Goal: Task Accomplishment & Management: Manage account settings

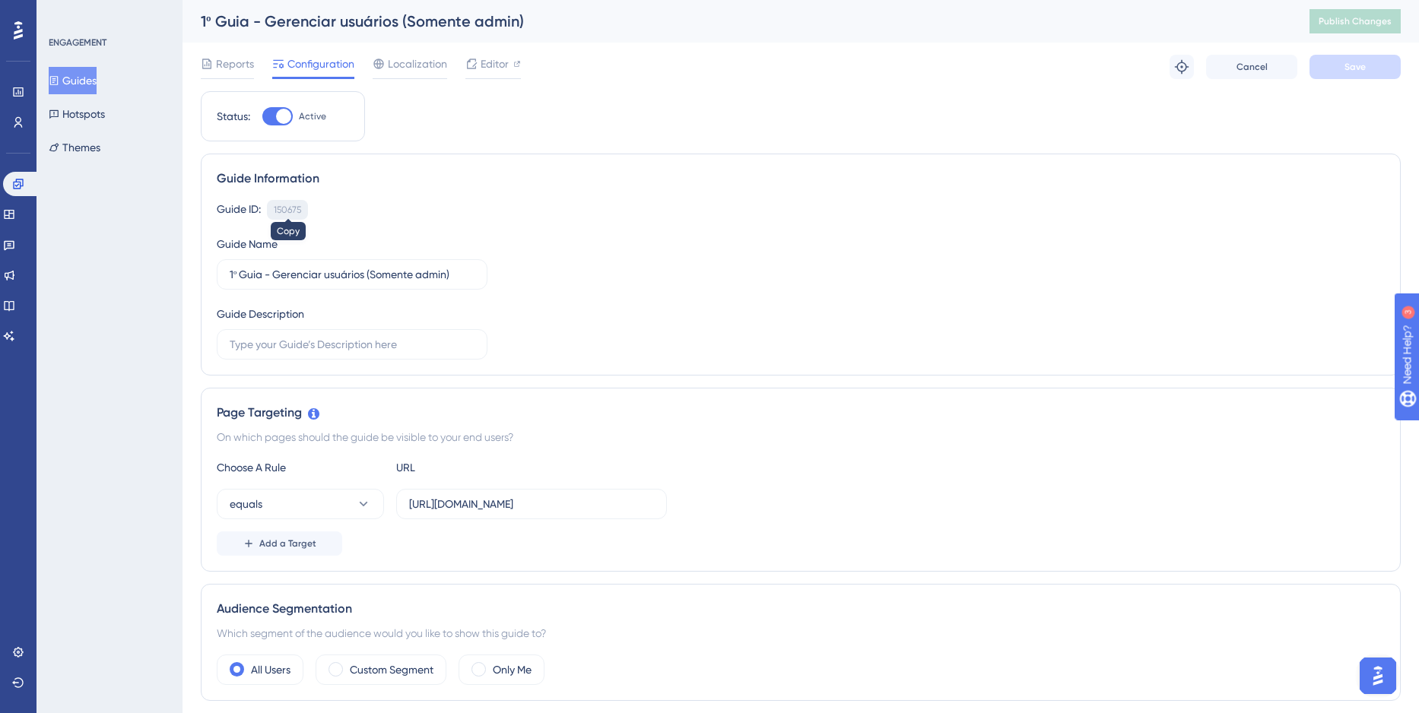
click at [287, 212] on div "150675" at bounding box center [287, 210] width 27 height 12
copy div "150675"
drag, startPoint x: 449, startPoint y: 512, endPoint x: 488, endPoint y: 509, distance: 39.0
click at [499, 509] on label "[URL][DOMAIN_NAME]" at bounding box center [531, 504] width 271 height 30
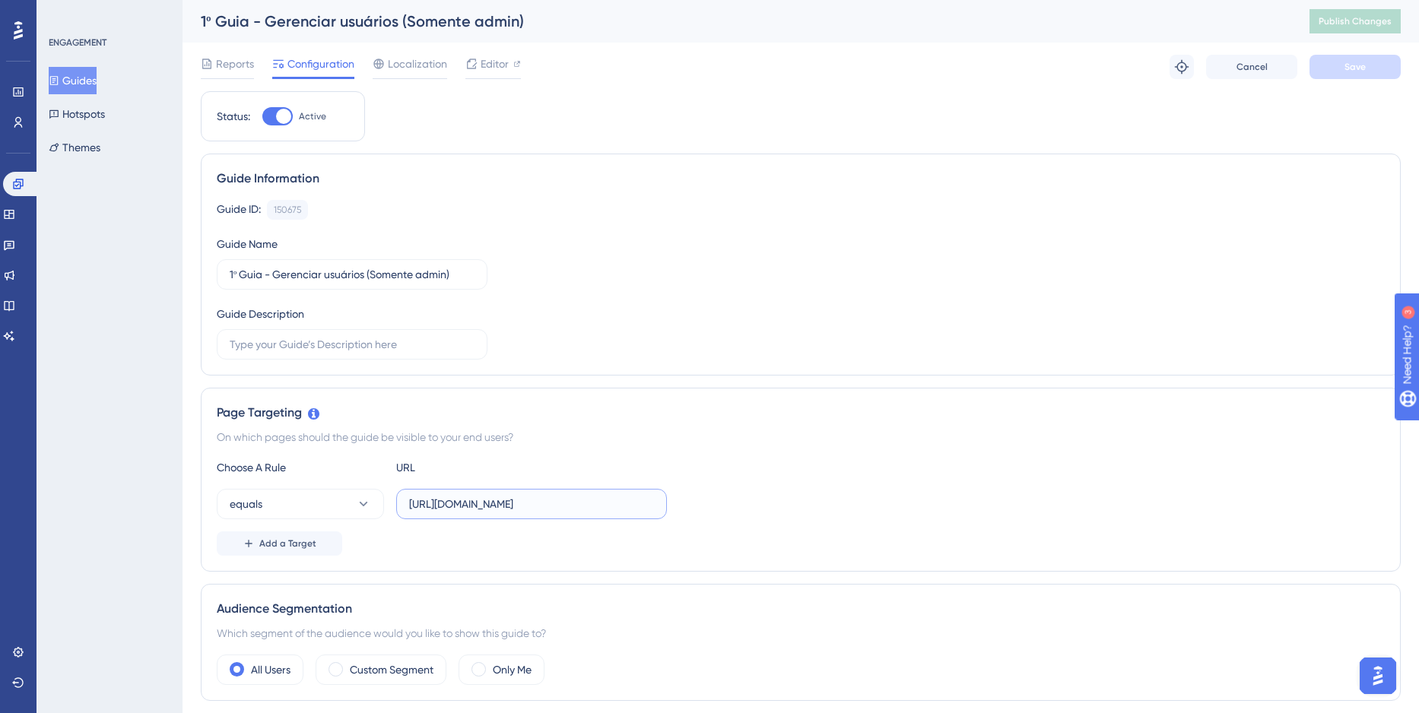
click at [499, 509] on input "[URL][DOMAIN_NAME]" at bounding box center [531, 504] width 245 height 17
click at [488, 509] on input "[URL][DOMAIN_NAME]" at bounding box center [531, 504] width 245 height 17
click at [439, 508] on input "[URL][DOMAIN_NAME]" at bounding box center [531, 504] width 245 height 17
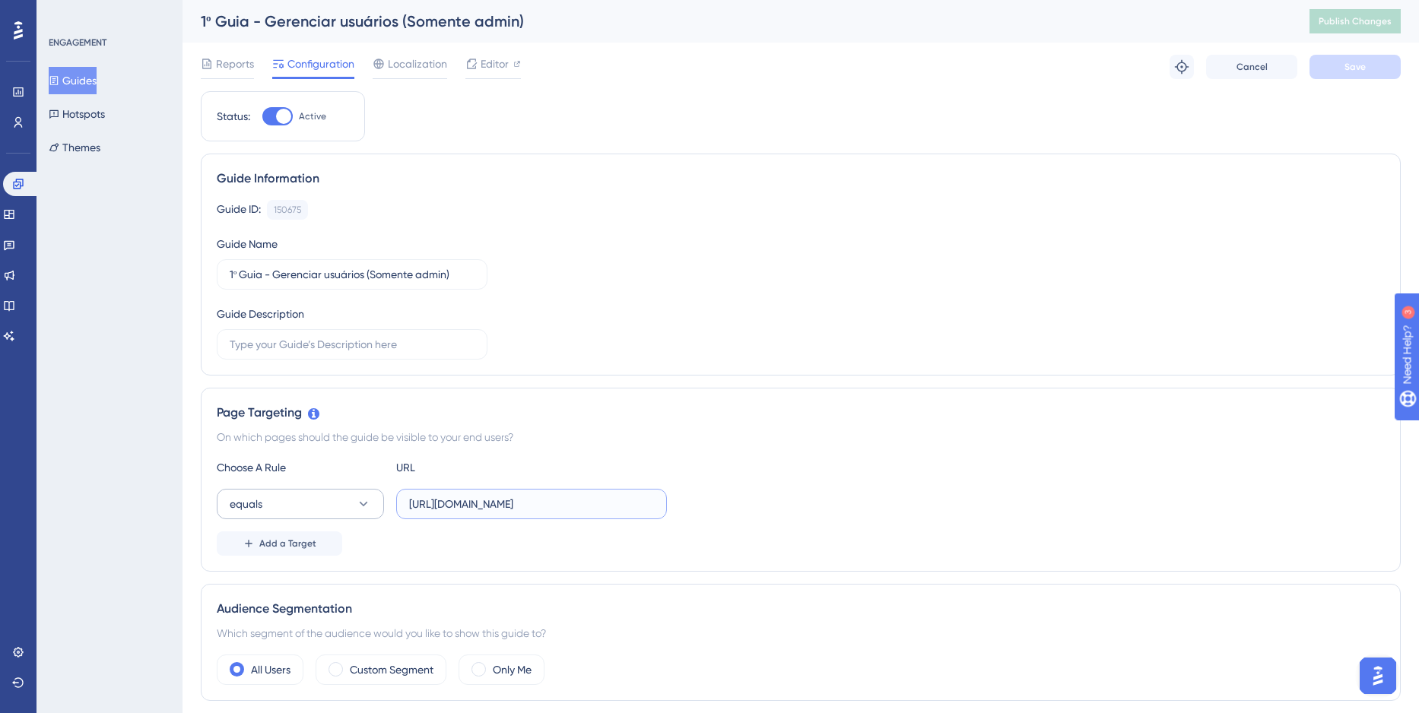
drag, startPoint x: 427, startPoint y: 508, endPoint x: 344, endPoint y: 508, distance: 82.9
click at [344, 508] on div "equals [URL][DOMAIN_NAME]" at bounding box center [442, 504] width 450 height 30
click at [527, 503] on input "[URL][DOMAIN_NAME]" at bounding box center [531, 504] width 245 height 17
click at [498, 508] on input "[URL][DOMAIN_NAME]" at bounding box center [531, 504] width 245 height 17
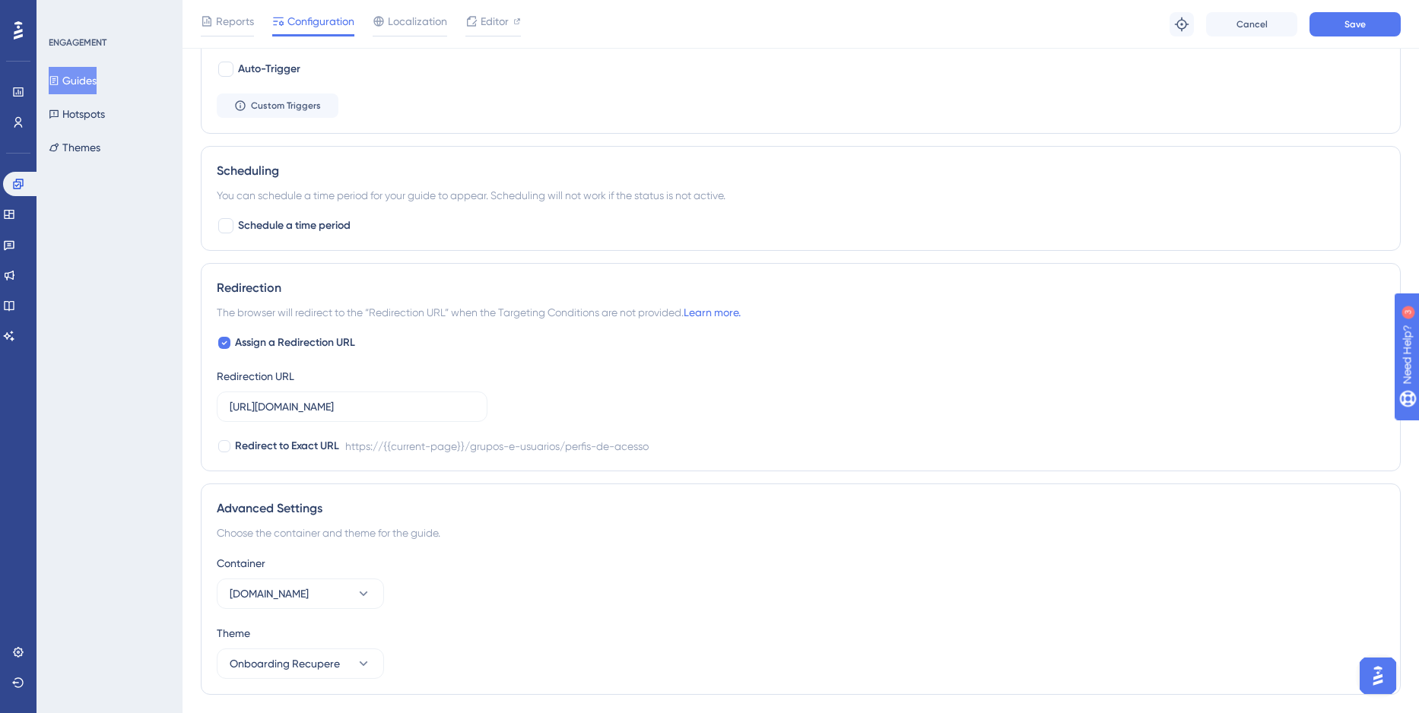
scroll to position [772, 0]
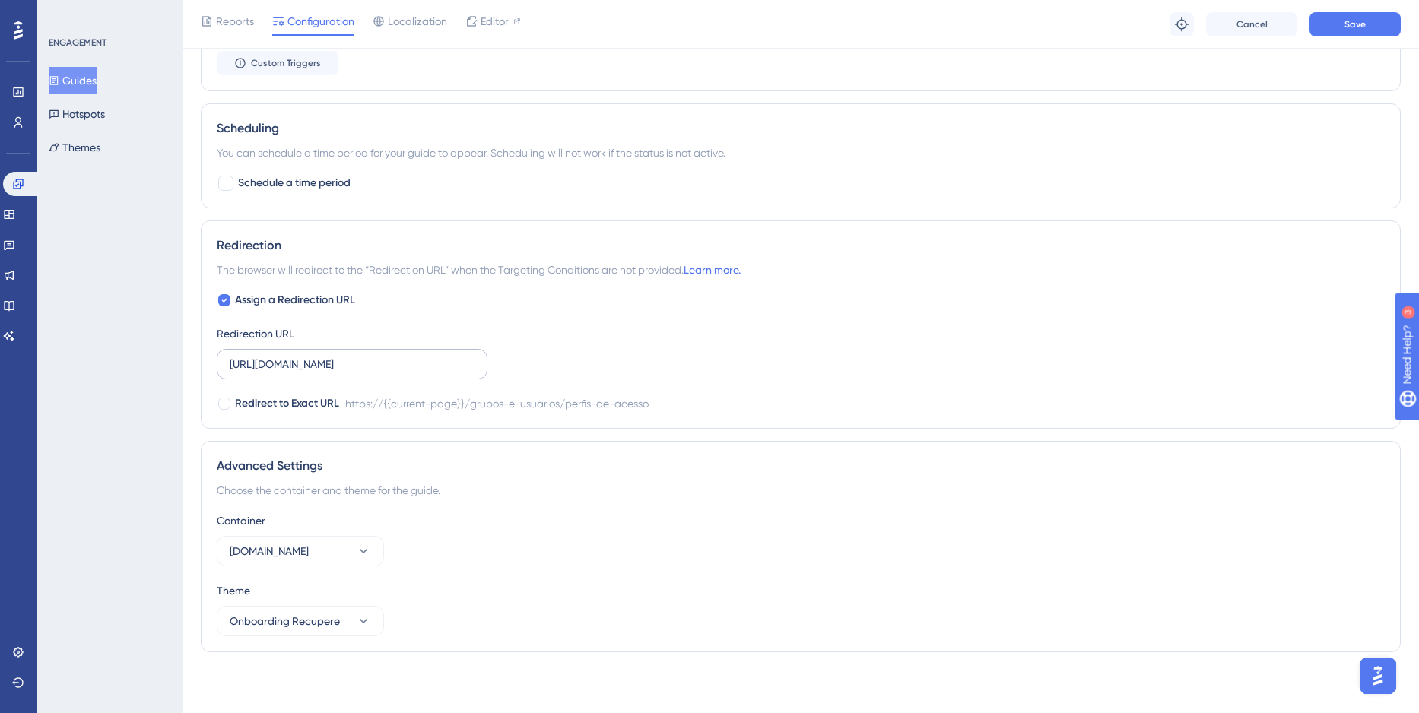
type input "[URL][DOMAIN_NAME]"
click at [302, 362] on input "[URL][DOMAIN_NAME]" at bounding box center [352, 364] width 245 height 17
click at [319, 360] on input "[URL][DOMAIN_NAME]" at bounding box center [352, 364] width 245 height 17
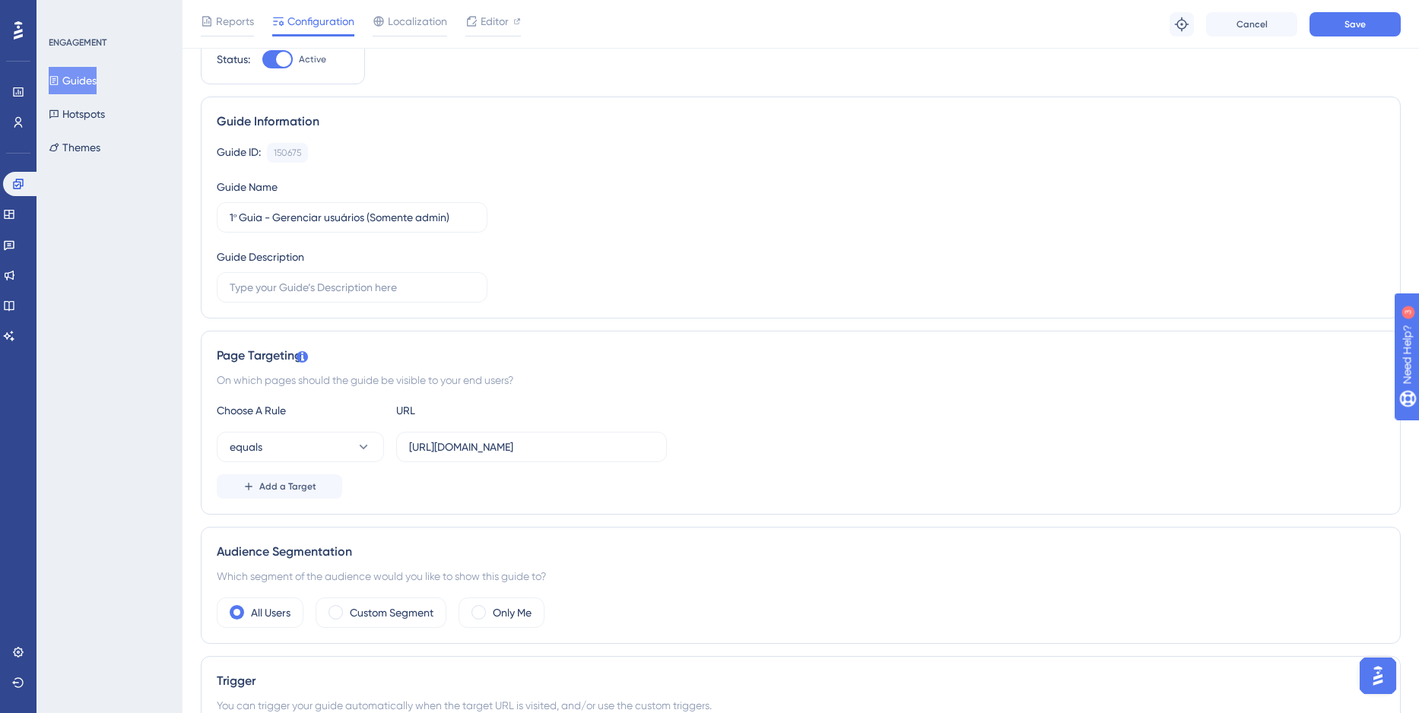
scroll to position [0, 0]
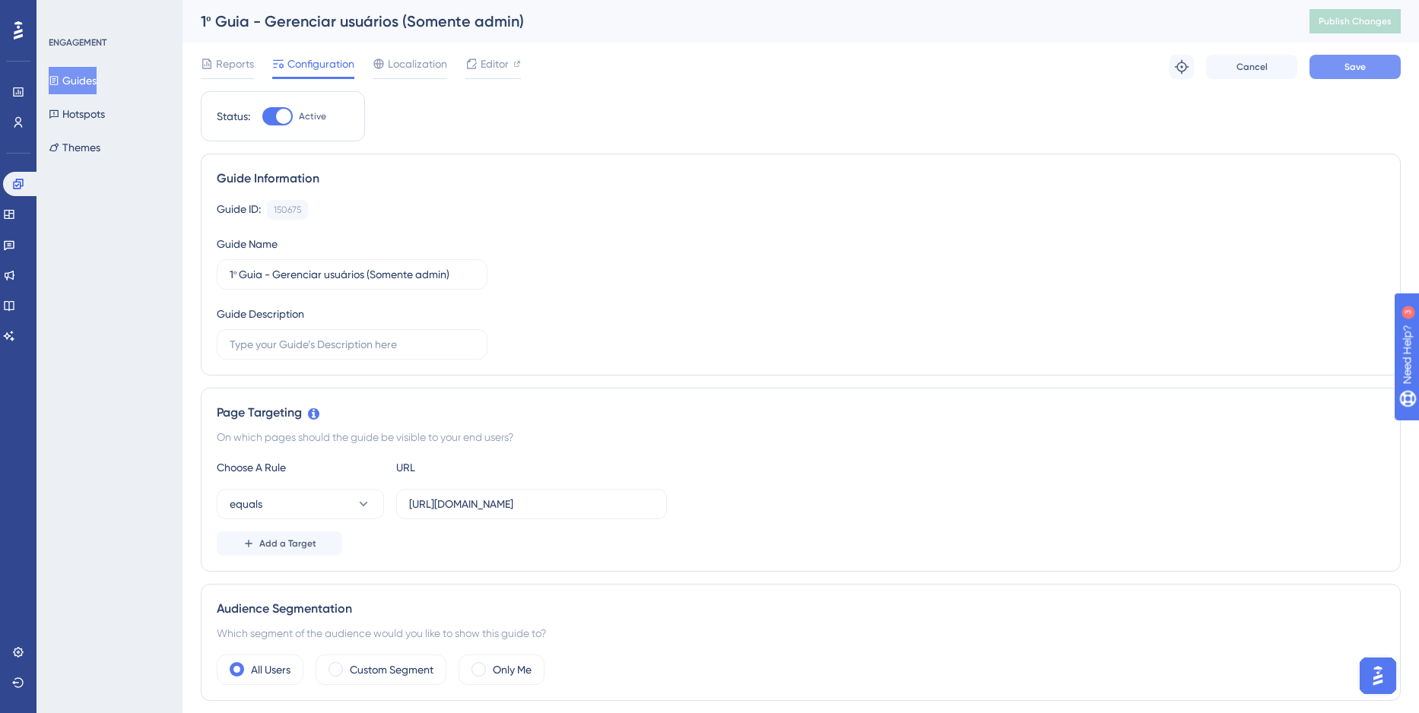
type input "[URL][DOMAIN_NAME]"
click at [1356, 76] on button "Save" at bounding box center [1354, 67] width 91 height 24
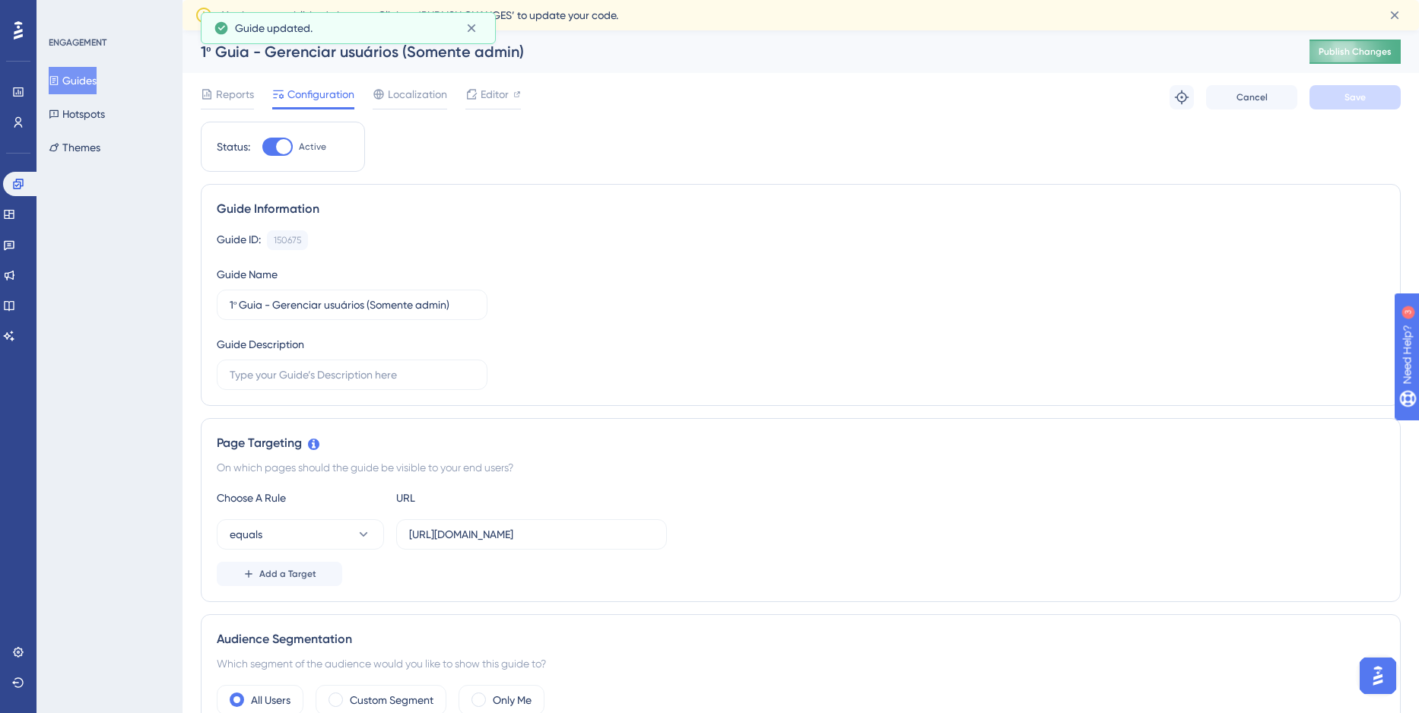
click at [1369, 56] on span "Publish Changes" at bounding box center [1354, 52] width 73 height 12
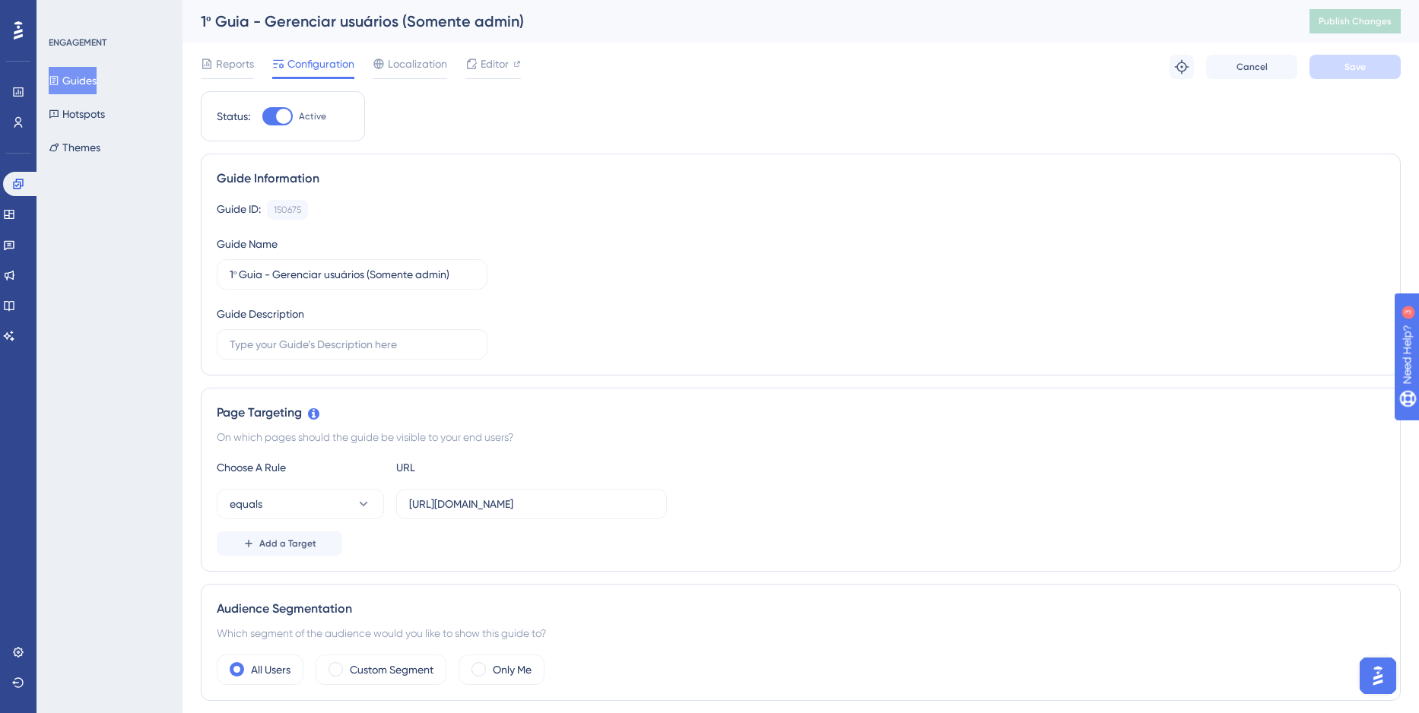
click at [87, 81] on button "Guides" at bounding box center [73, 80] width 48 height 27
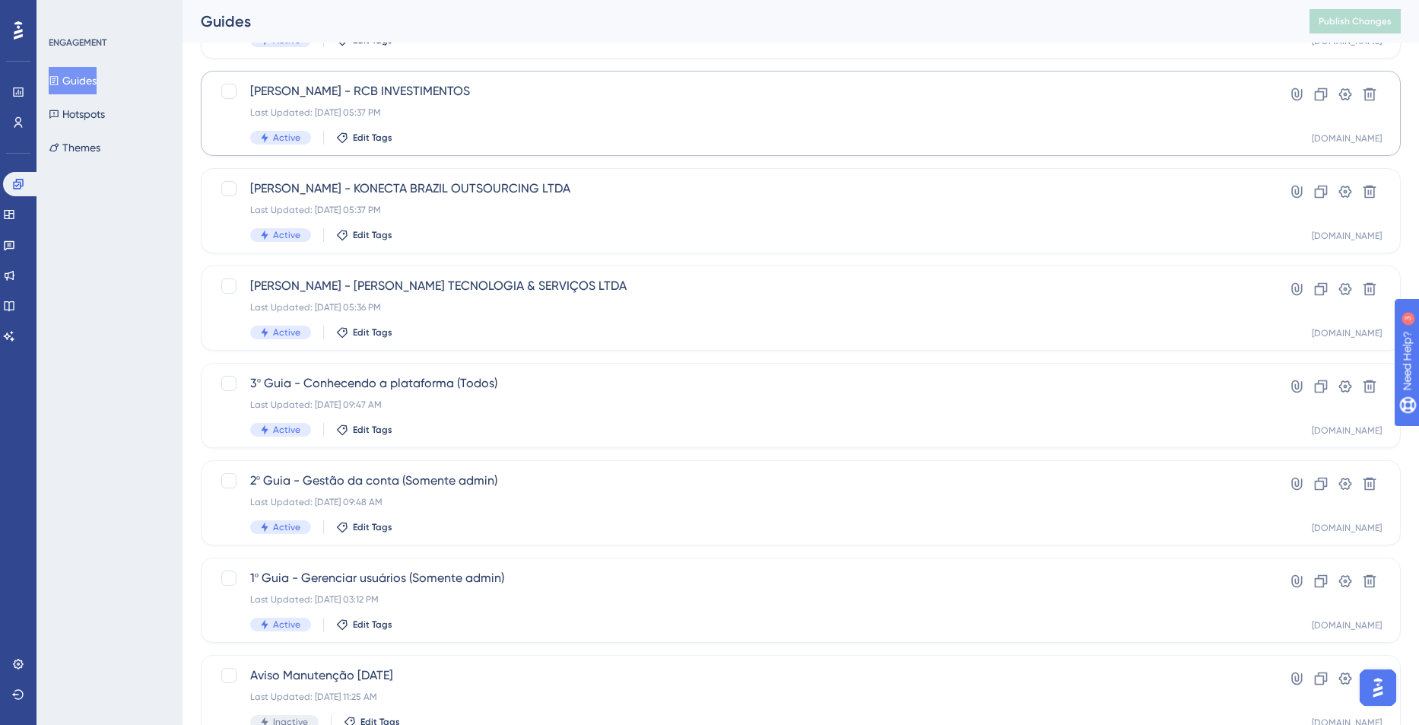
scroll to position [365, 0]
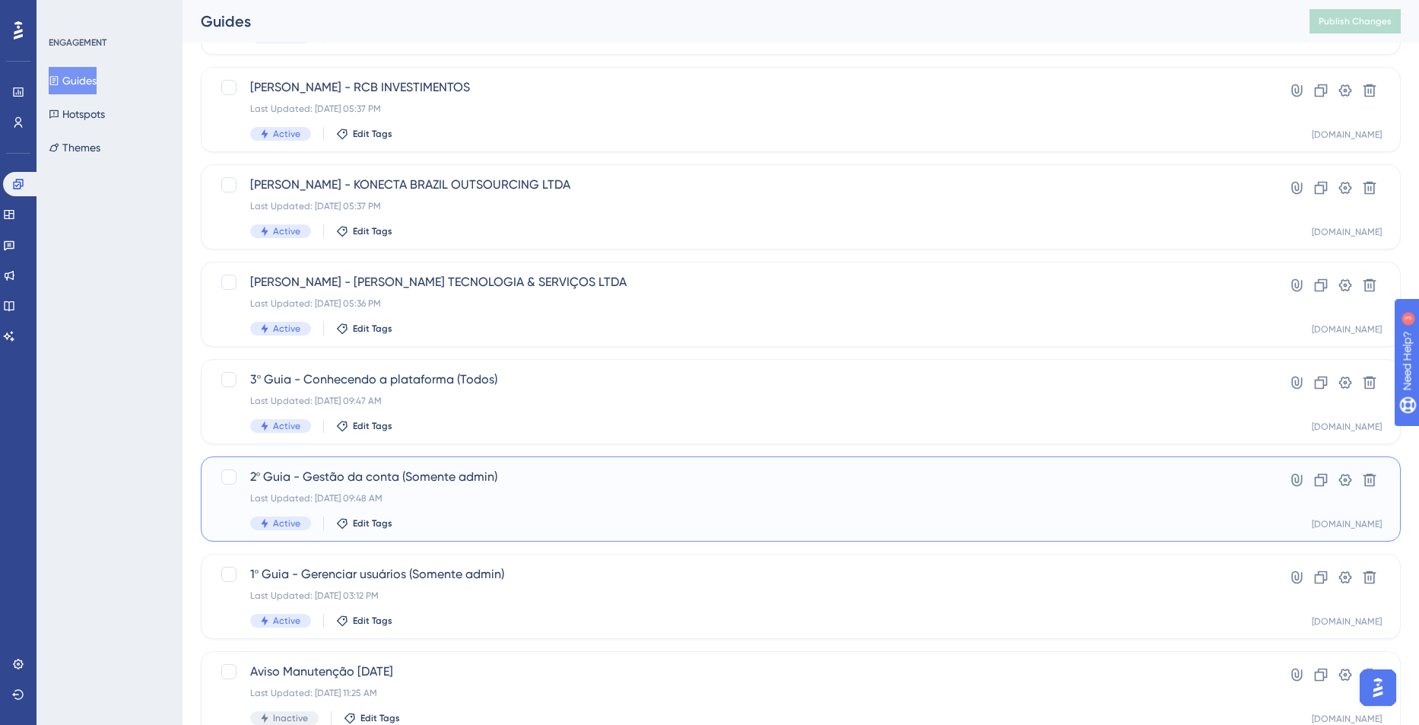
click at [449, 472] on span "2º Guia - Gestão da conta (Somente admin)" at bounding box center [739, 477] width 979 height 18
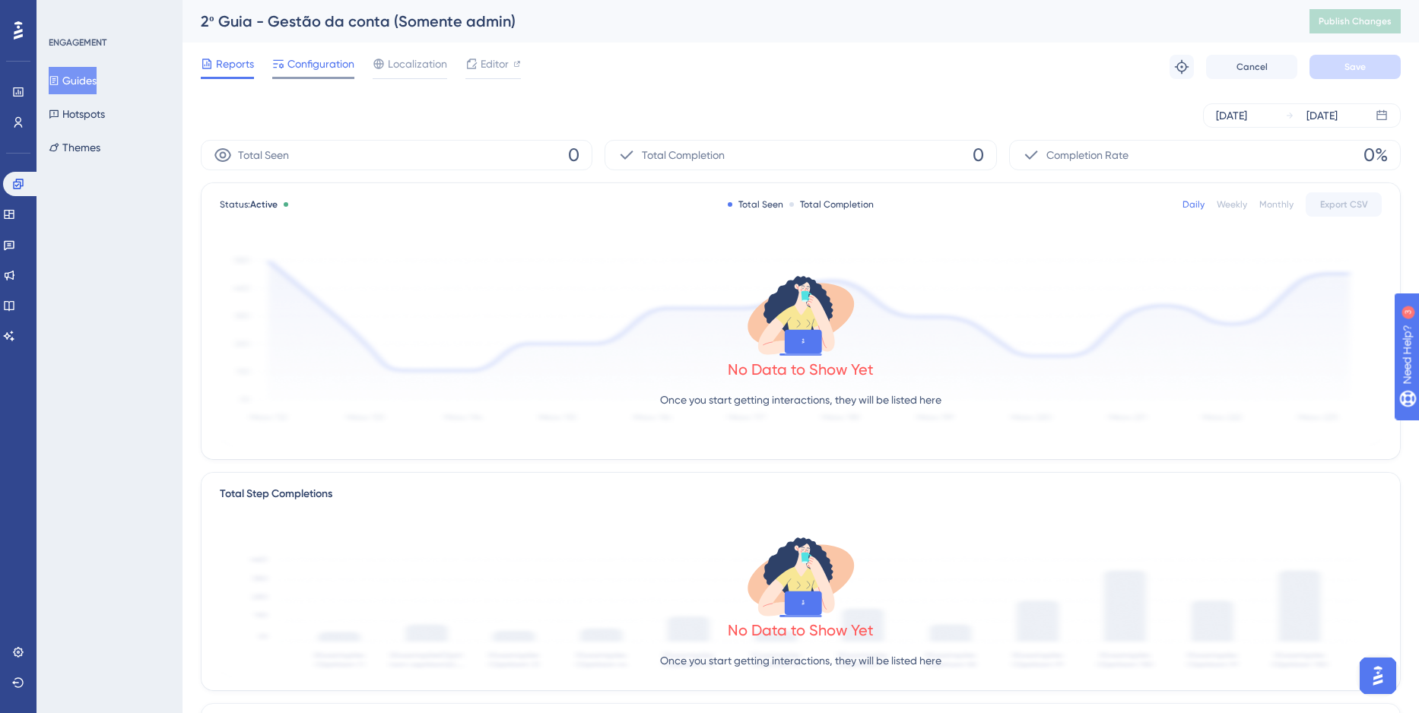
click at [338, 63] on span "Configuration" at bounding box center [320, 64] width 67 height 18
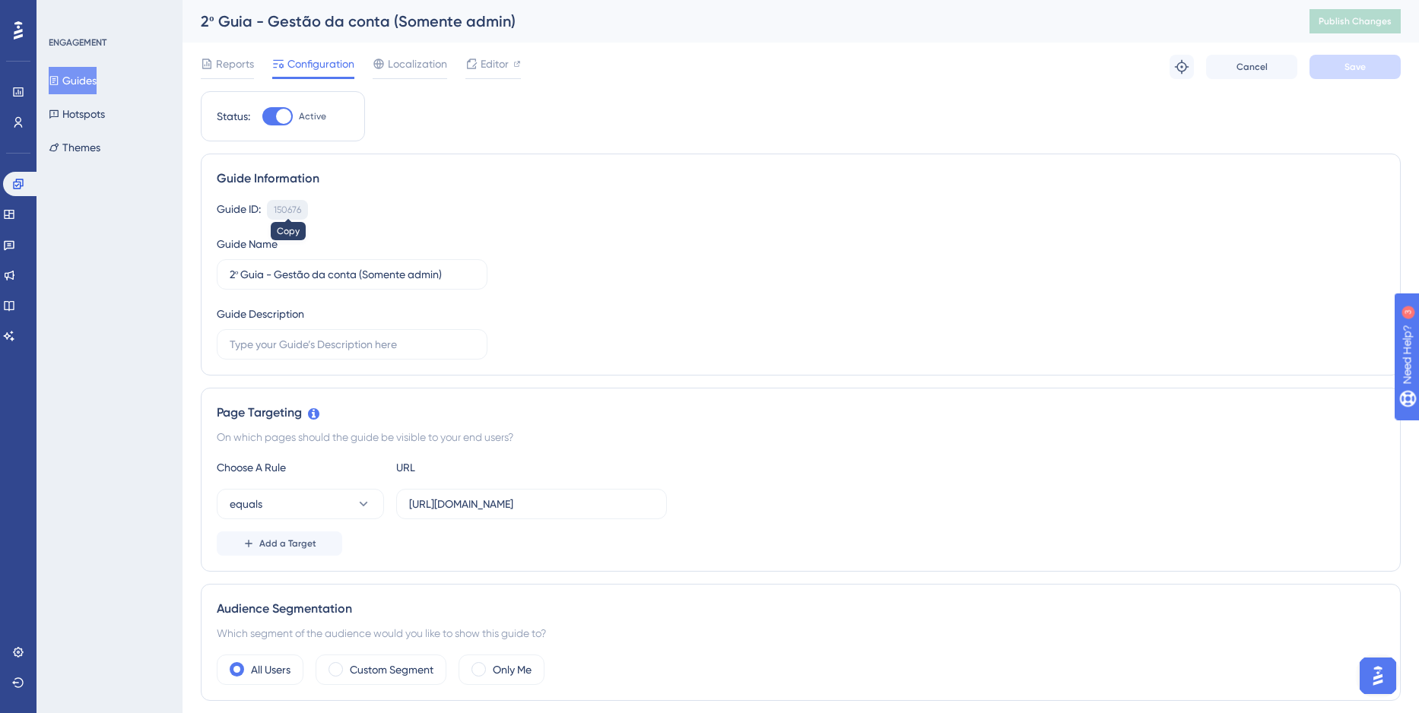
click at [281, 206] on div "150676" at bounding box center [287, 210] width 27 height 12
copy div "150676"
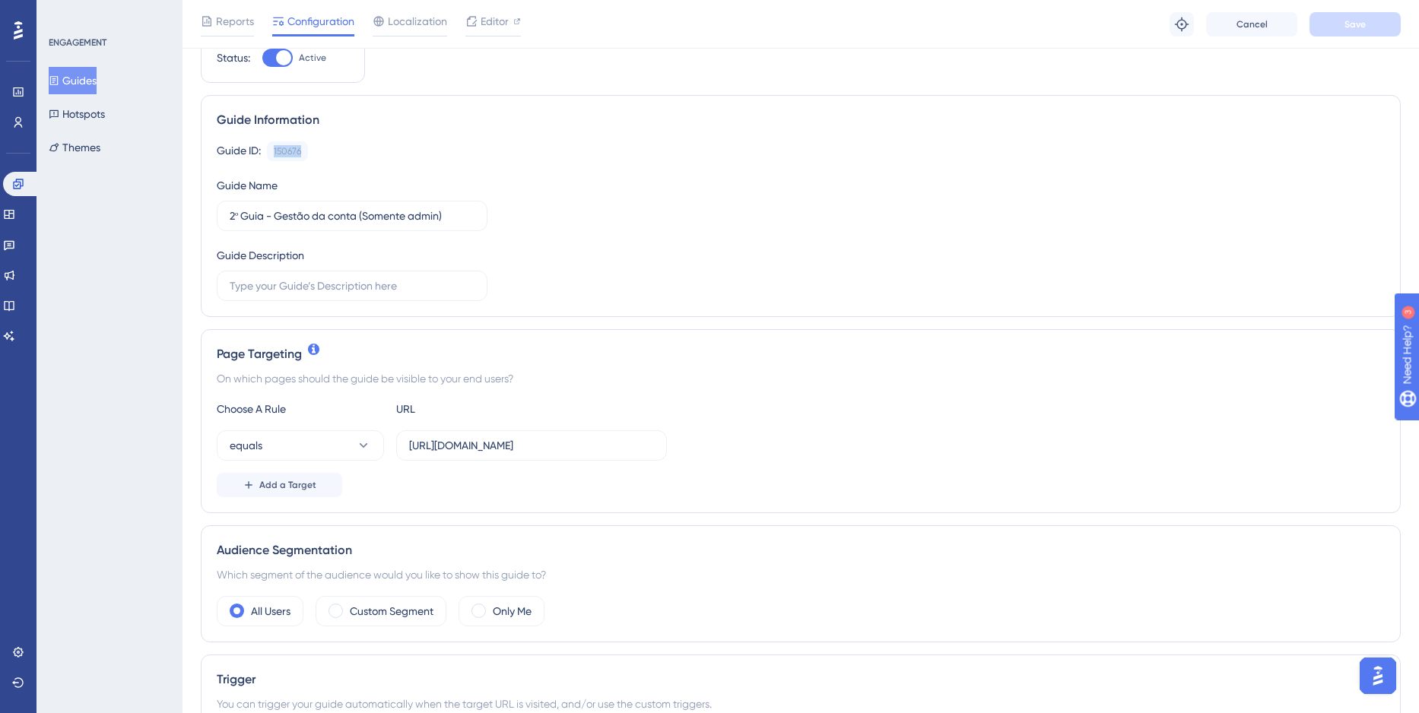
scroll to position [91, 0]
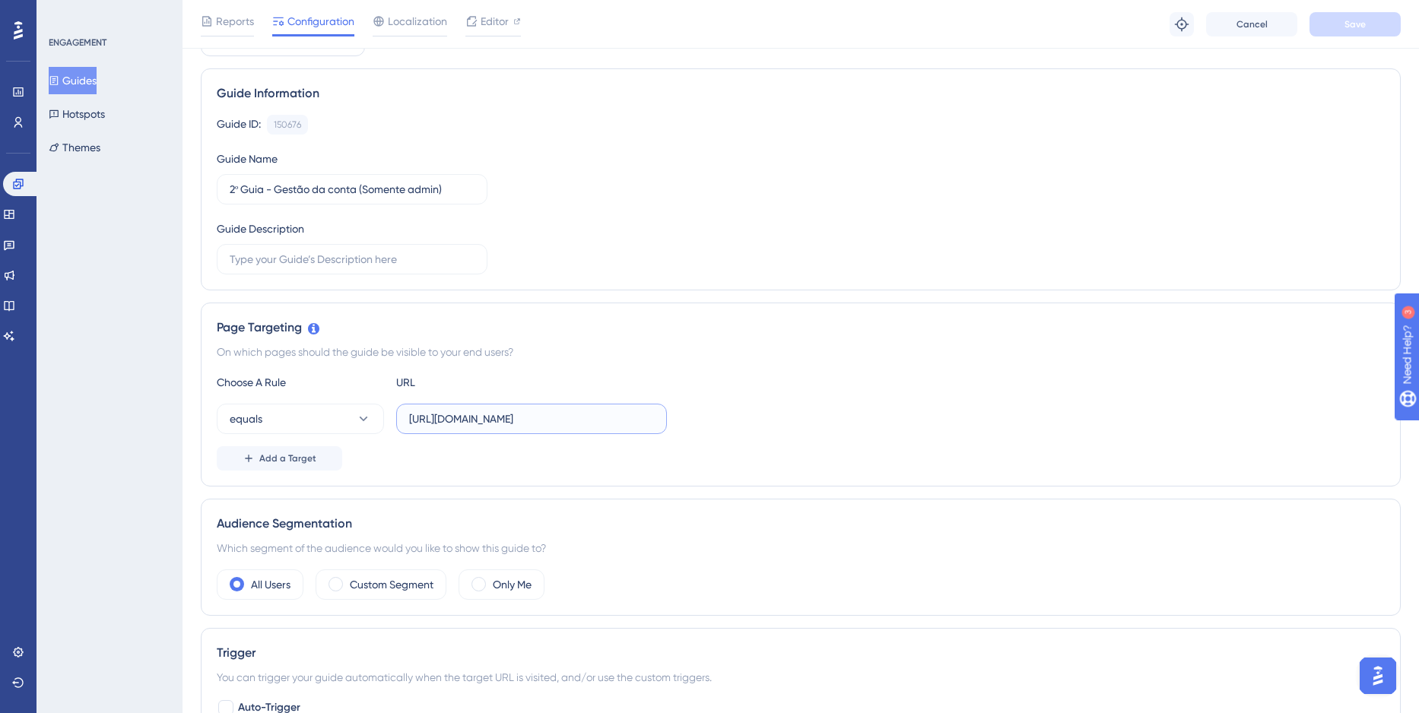
drag, startPoint x: 451, startPoint y: 420, endPoint x: 519, endPoint y: 417, distance: 68.5
click at [519, 417] on input "[URL][DOMAIN_NAME]" at bounding box center [531, 419] width 245 height 17
type input "[URL][DOMAIN_NAME]"
click at [682, 480] on div "Page Targeting On which pages should the guide be visible to your end users? Ch…" at bounding box center [801, 395] width 1200 height 184
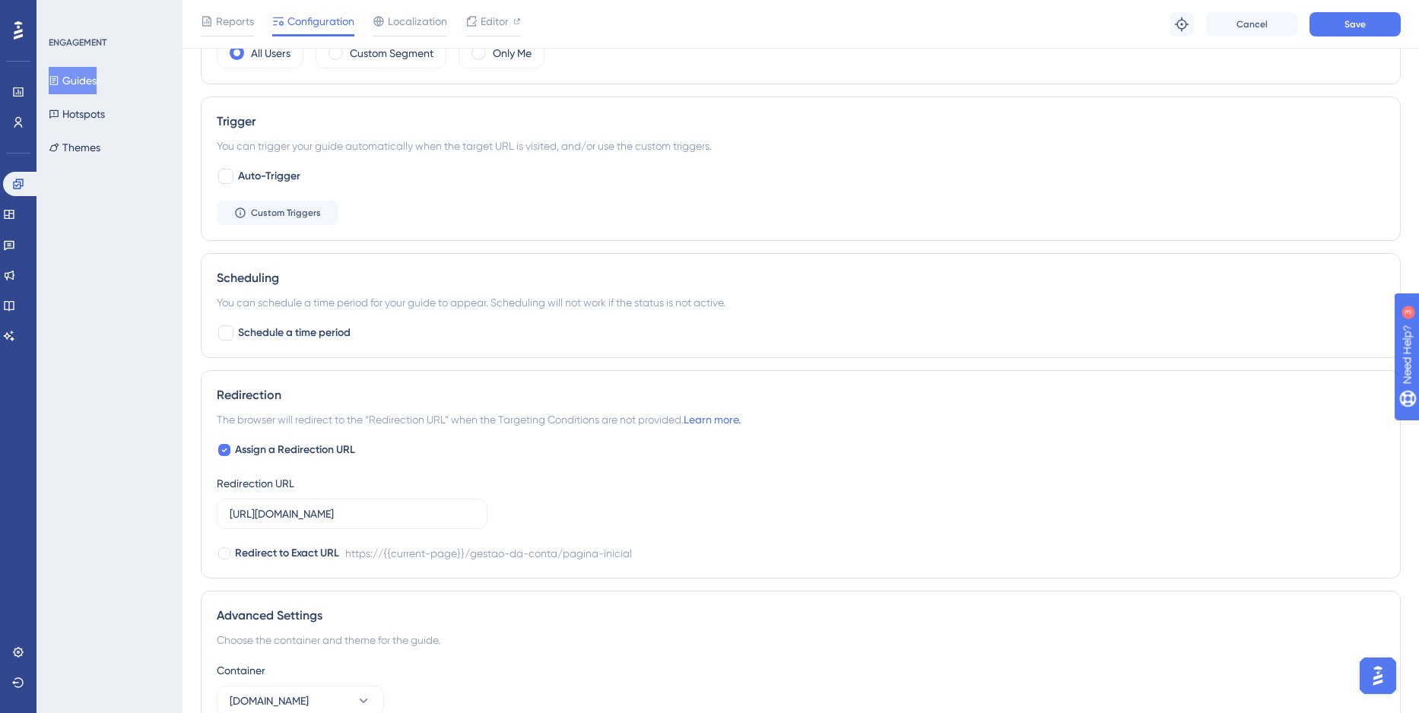
scroll to position [730, 0]
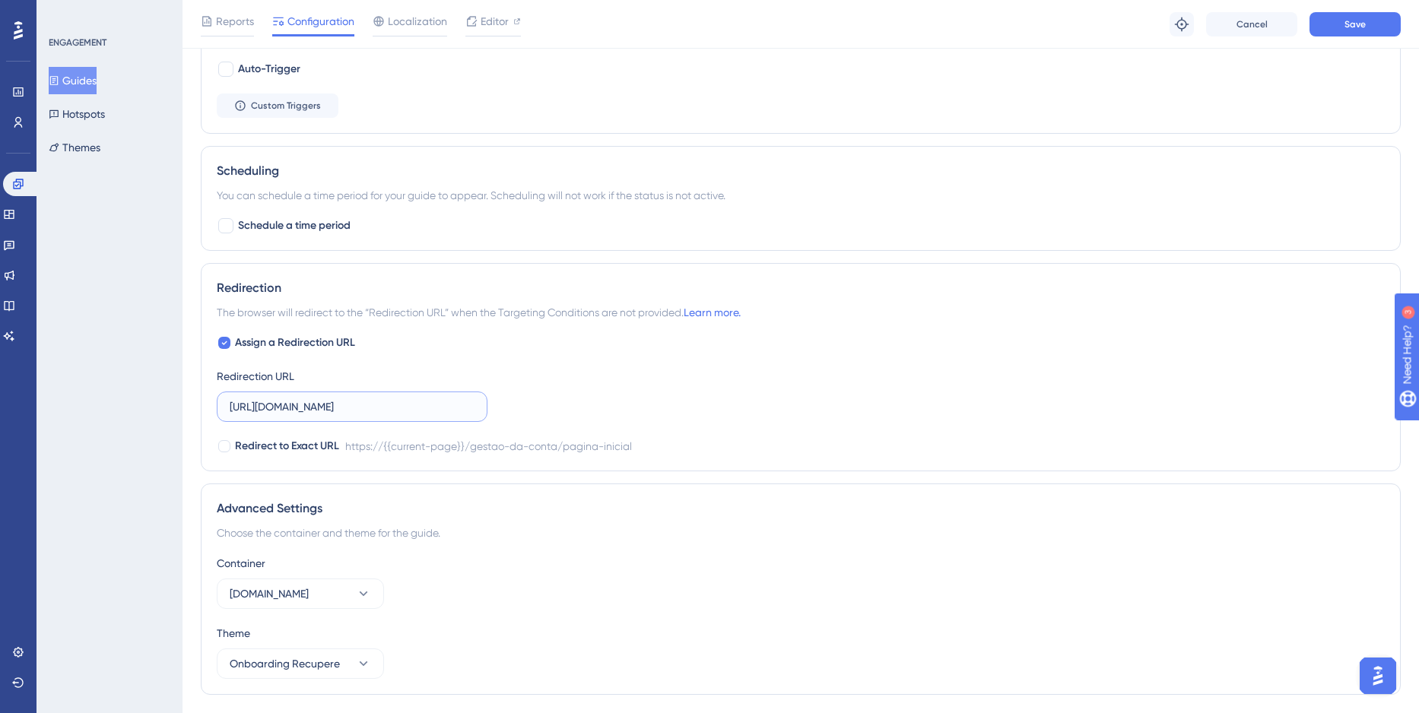
drag, startPoint x: 266, startPoint y: 412, endPoint x: 341, endPoint y: 410, distance: 74.5
click at [341, 410] on input "[URL][DOMAIN_NAME]" at bounding box center [352, 406] width 245 height 17
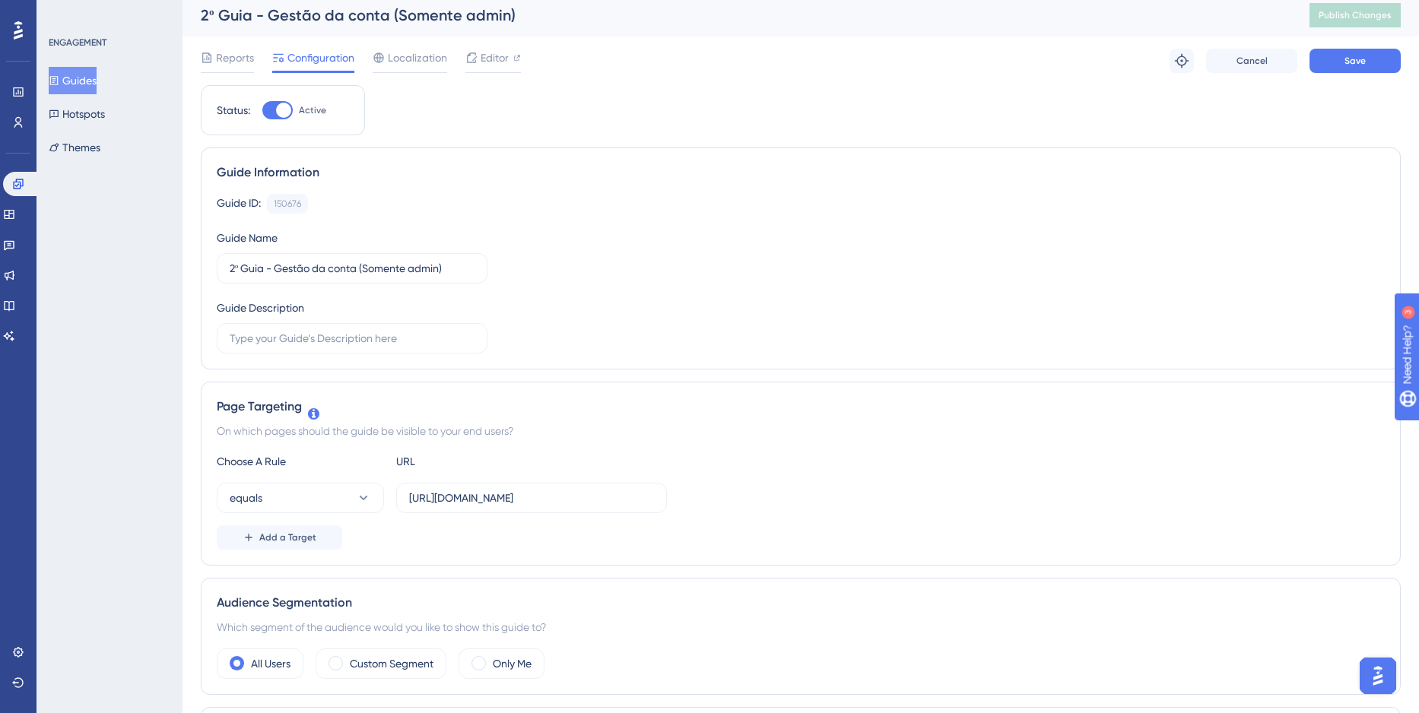
scroll to position [0, 0]
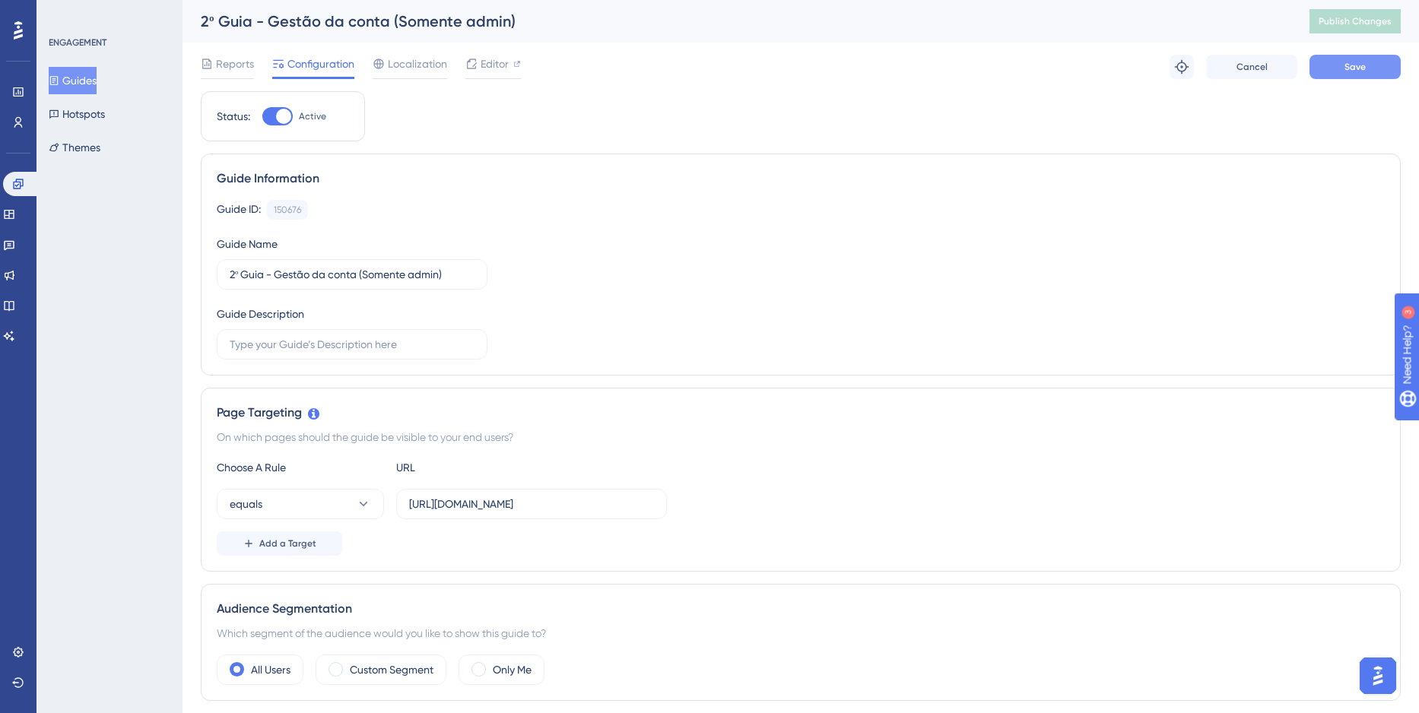
type input "[URL][DOMAIN_NAME]"
click at [1340, 63] on button "Save" at bounding box center [1354, 67] width 91 height 24
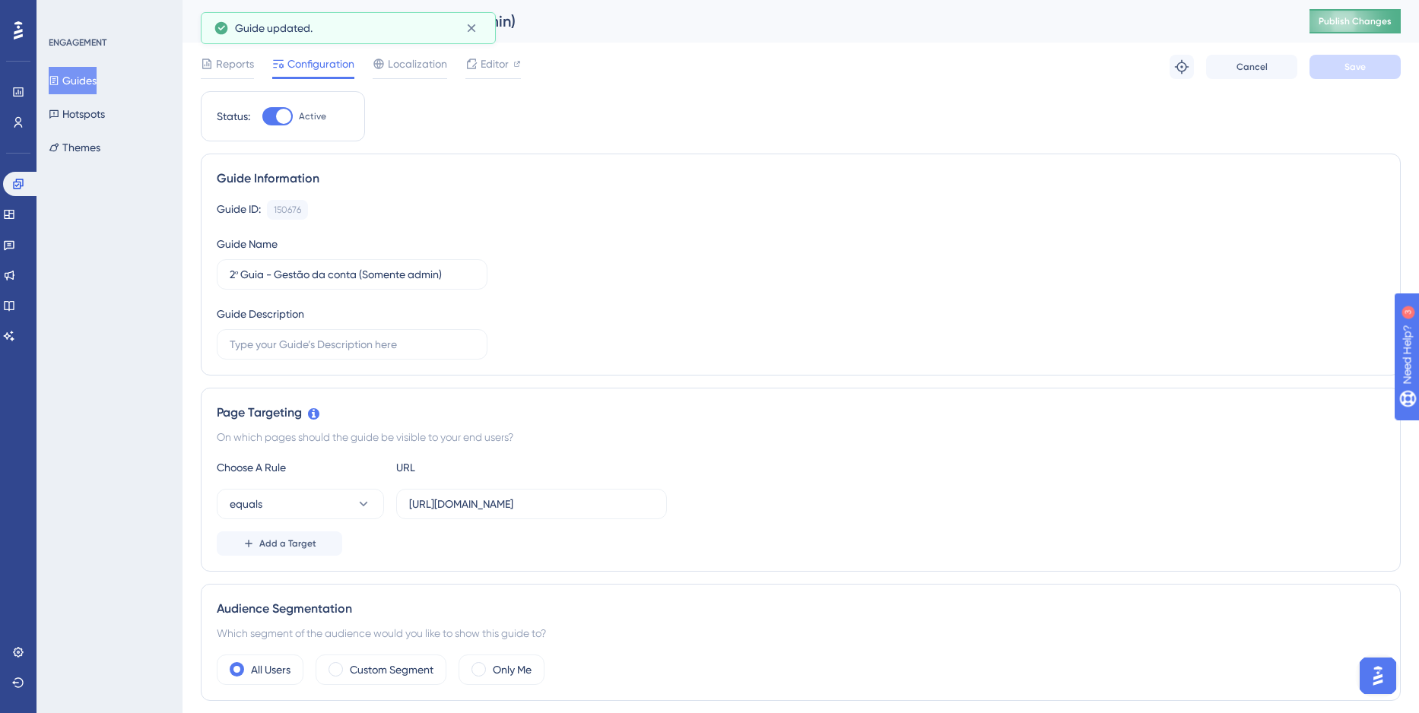
click at [1373, 30] on button "Publish Changes" at bounding box center [1354, 21] width 91 height 24
click at [490, 66] on span "Editor" at bounding box center [494, 64] width 28 height 18
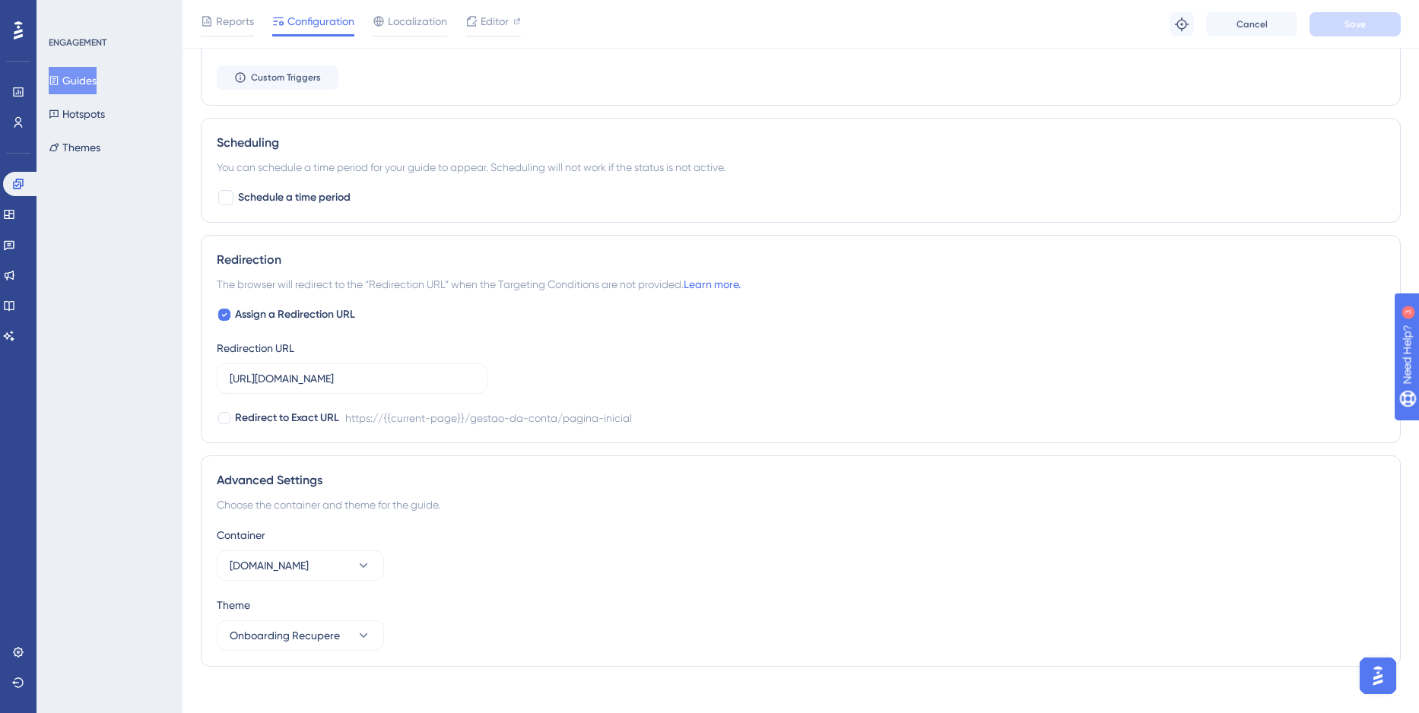
scroll to position [772, 0]
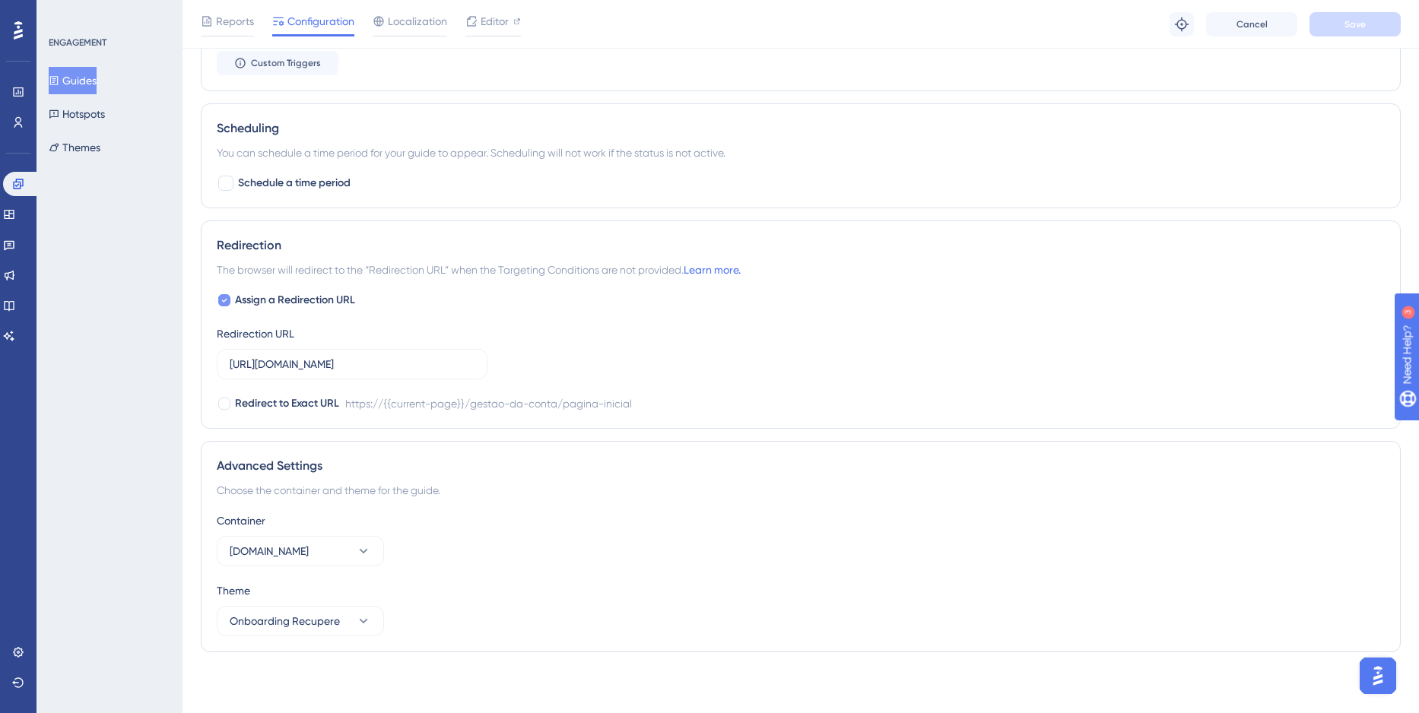
click at [300, 296] on span "Assign a Redirection URL" at bounding box center [295, 300] width 120 height 18
checkbox input "false"
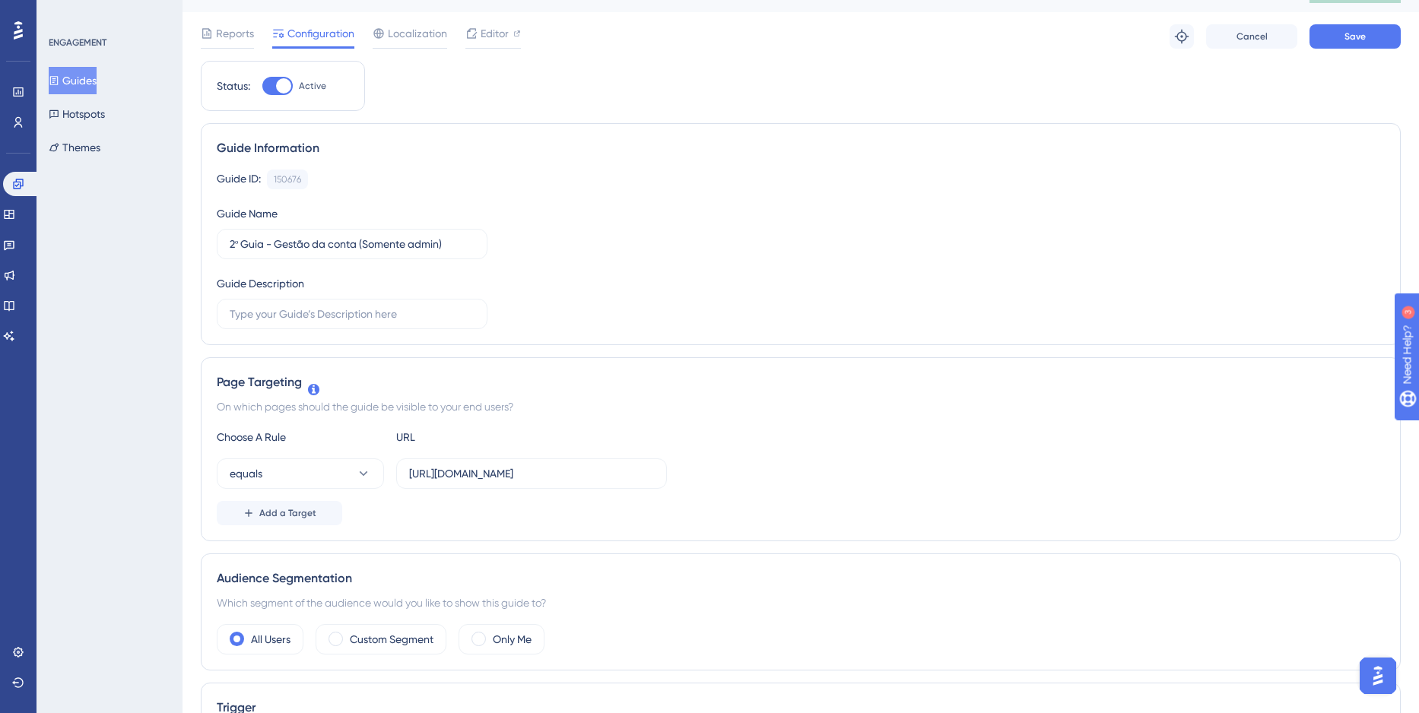
scroll to position [0, 0]
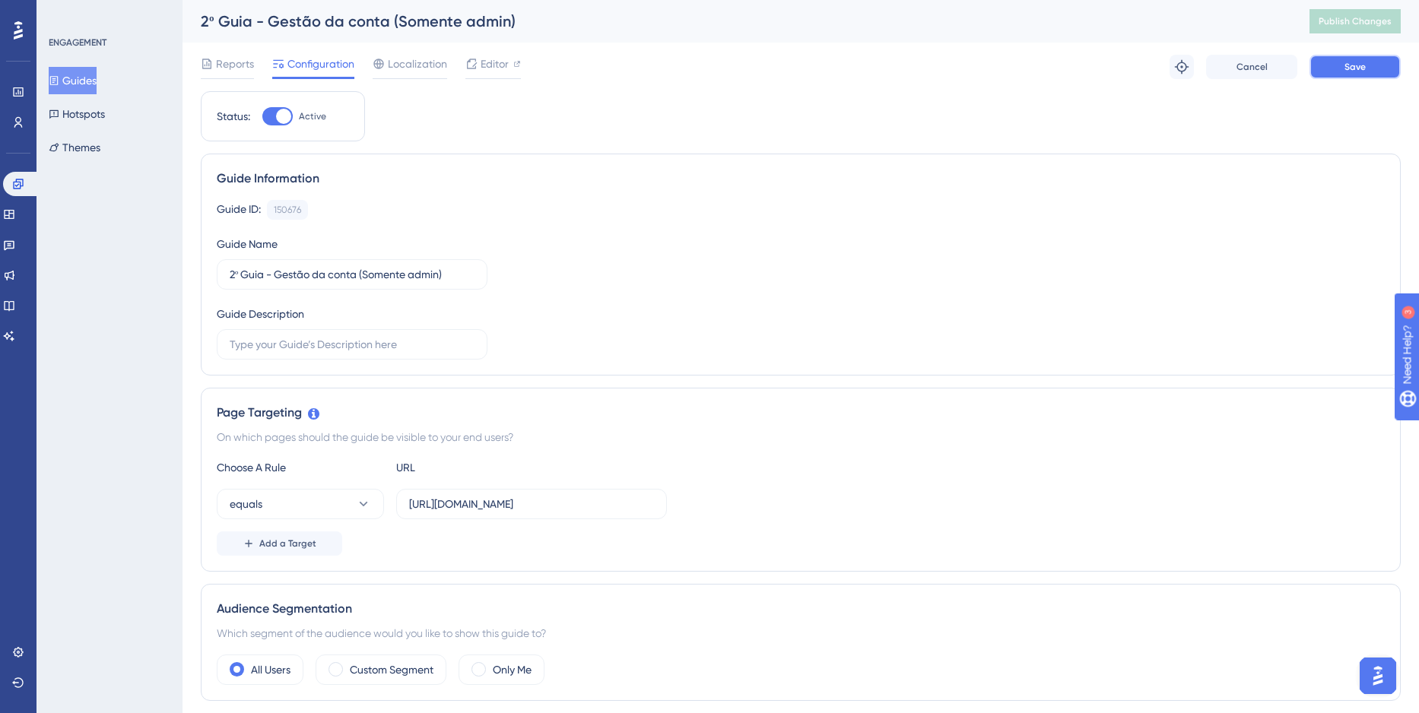
click at [1392, 71] on button "Save" at bounding box center [1354, 67] width 91 height 24
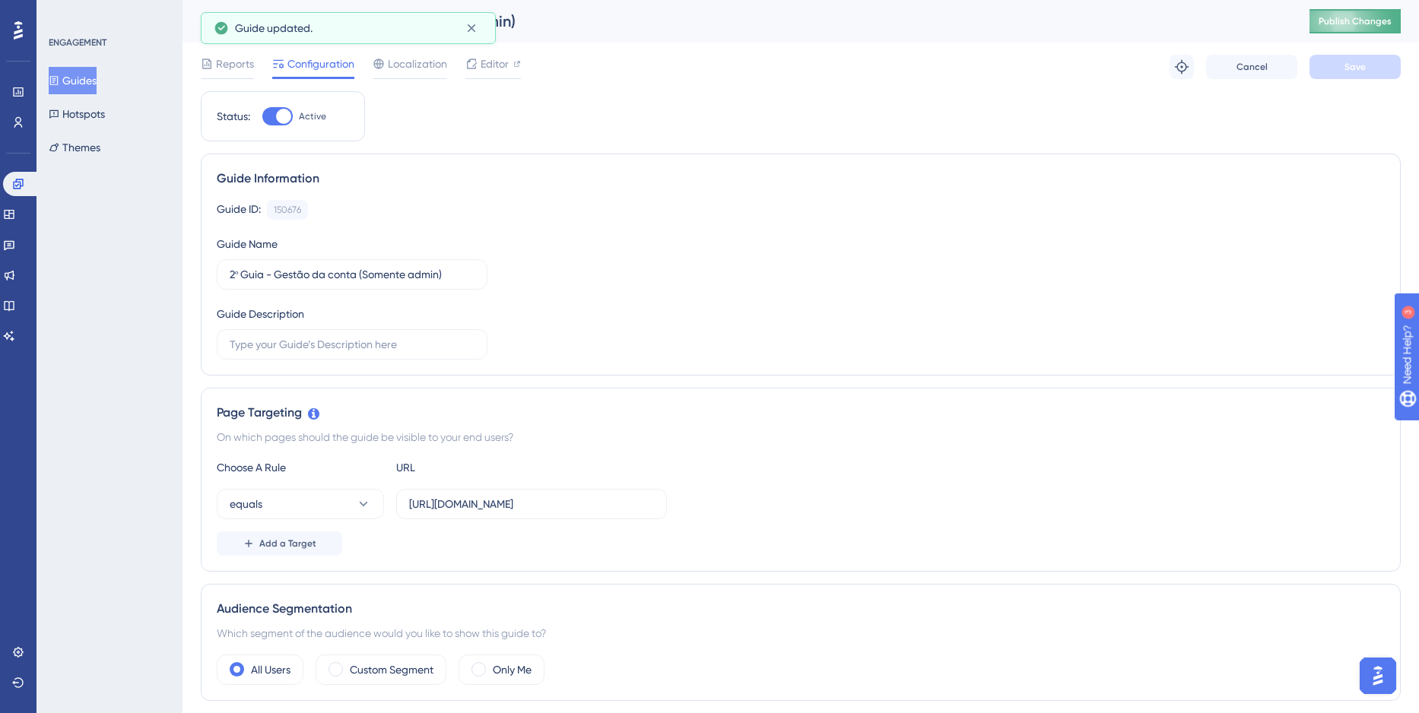
click at [1362, 24] on span "Publish Changes" at bounding box center [1354, 21] width 73 height 12
click at [87, 82] on button "Guides" at bounding box center [73, 80] width 48 height 27
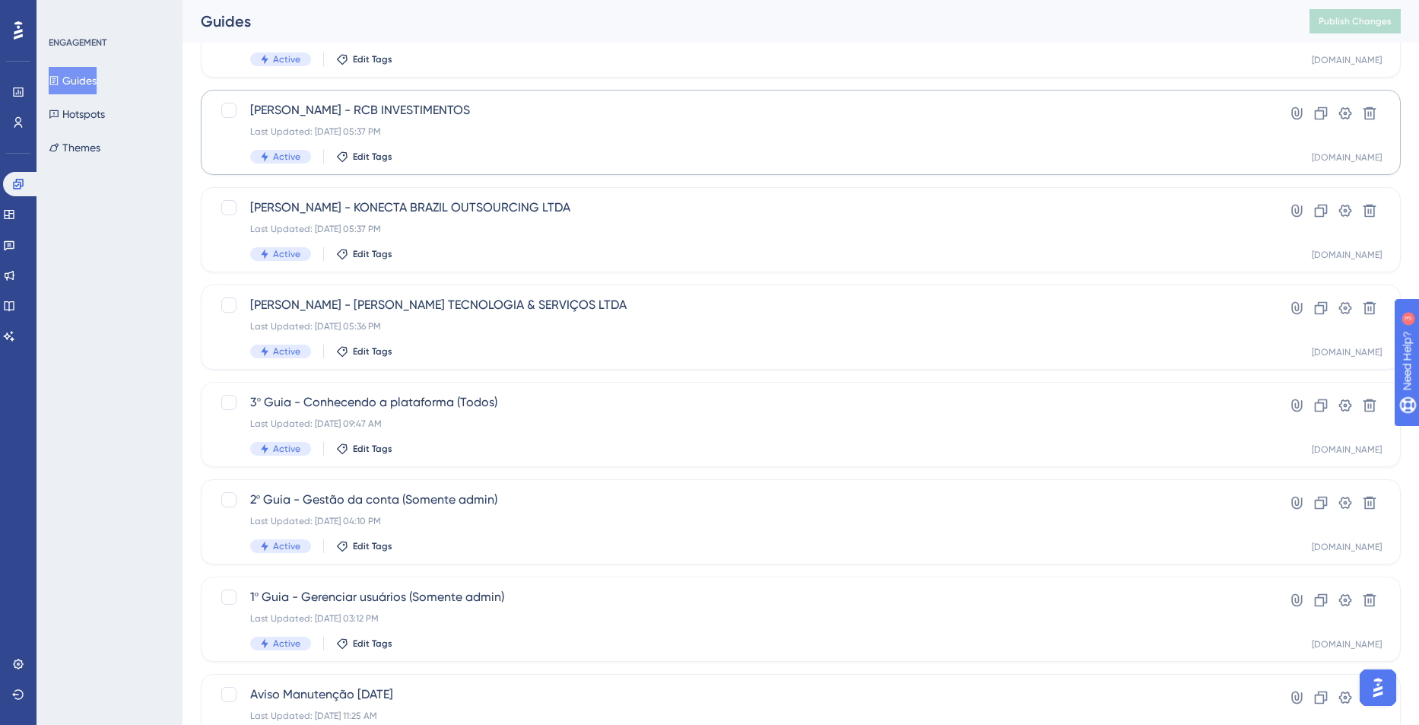
scroll to position [365, 0]
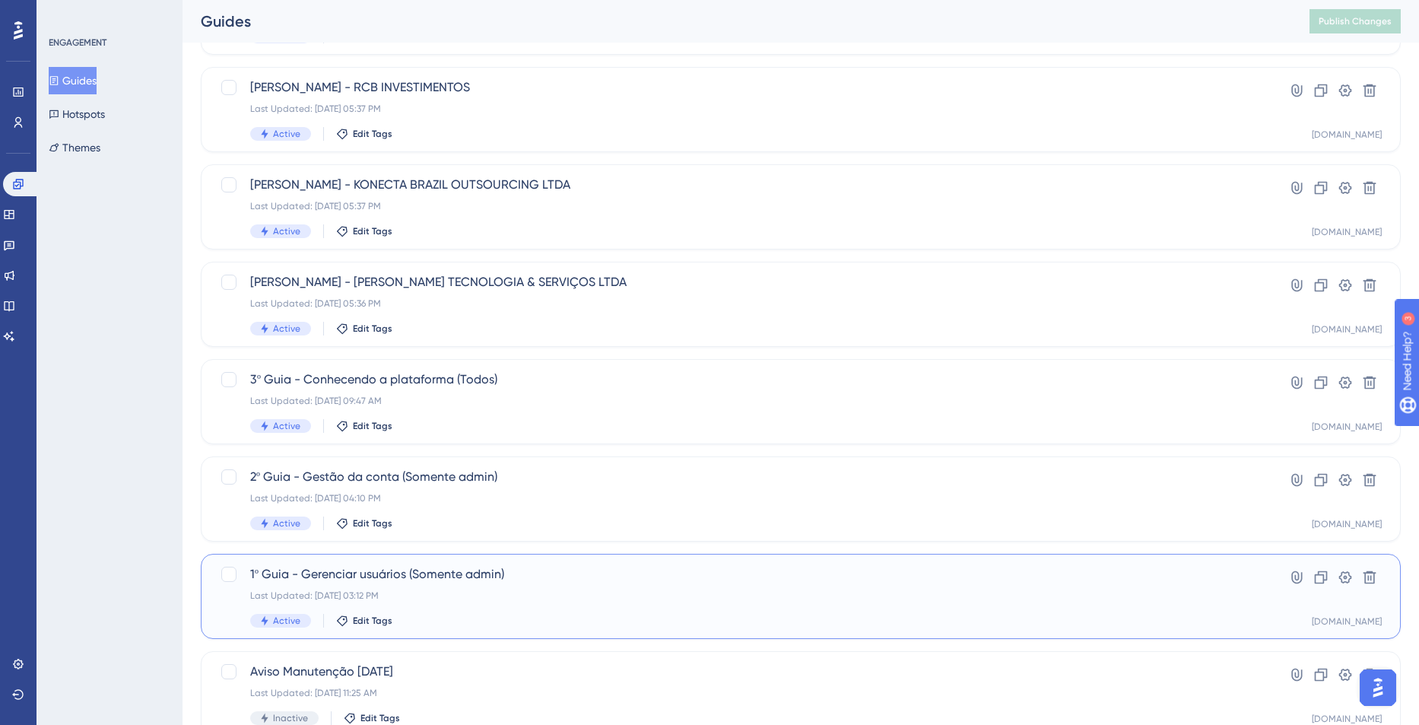
click at [463, 569] on span "1º Guia - Gerenciar usuários (Somente admin)" at bounding box center [739, 574] width 979 height 18
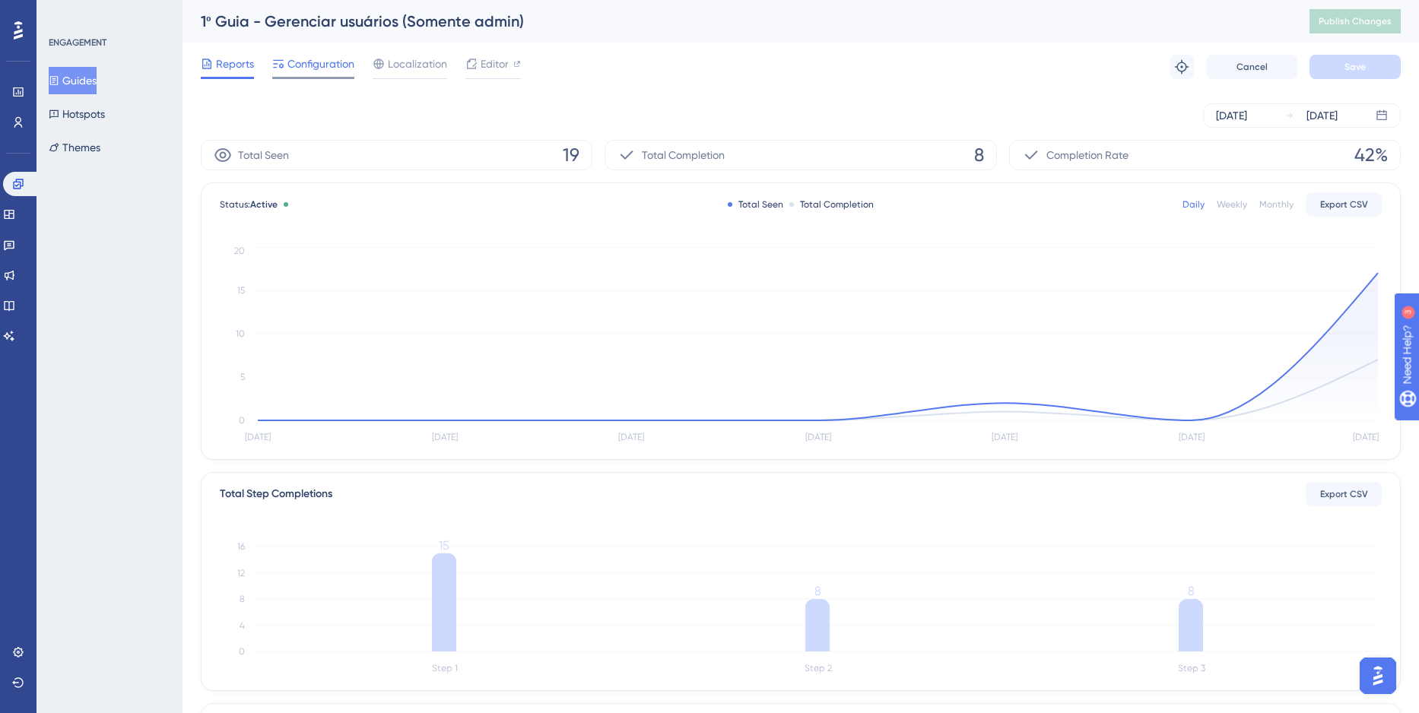
click at [341, 63] on span "Configuration" at bounding box center [320, 64] width 67 height 18
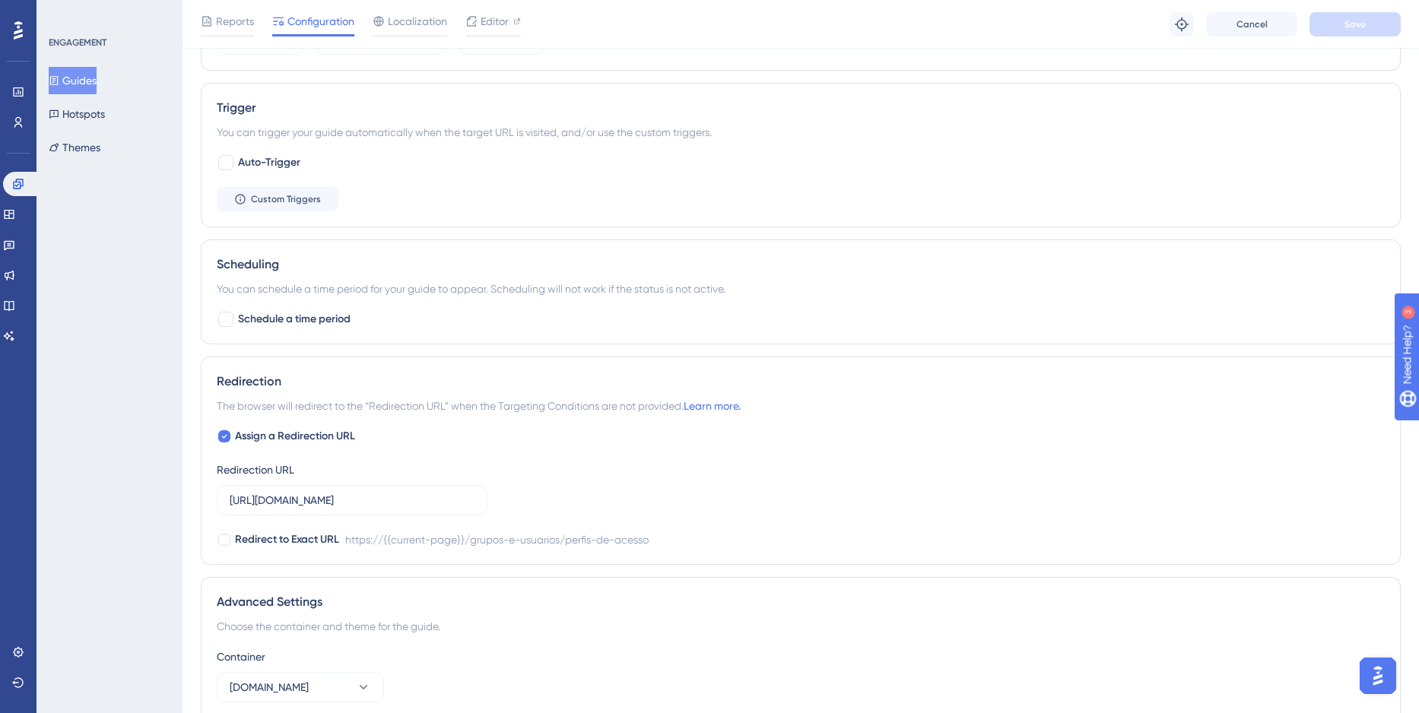
scroll to position [639, 0]
click at [322, 439] on span "Assign a Redirection URL" at bounding box center [295, 434] width 120 height 18
checkbox input "false"
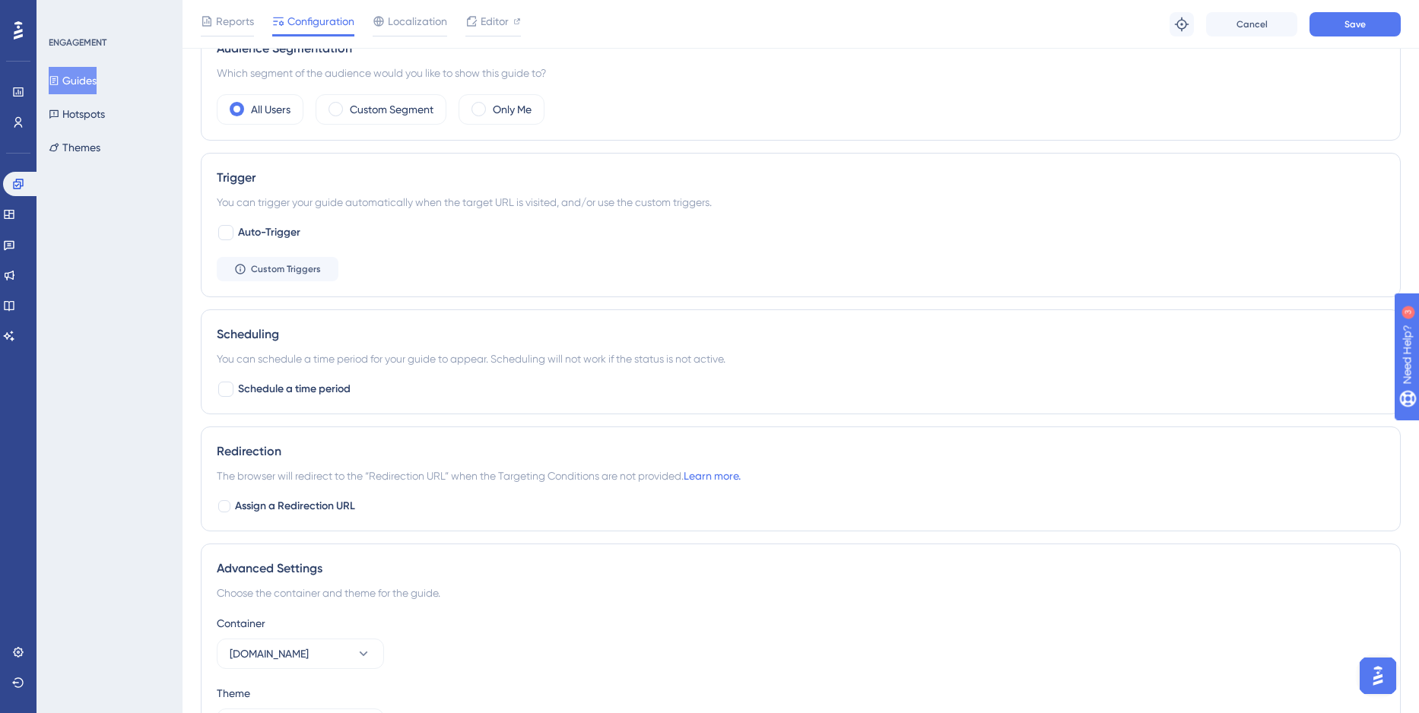
scroll to position [487, 0]
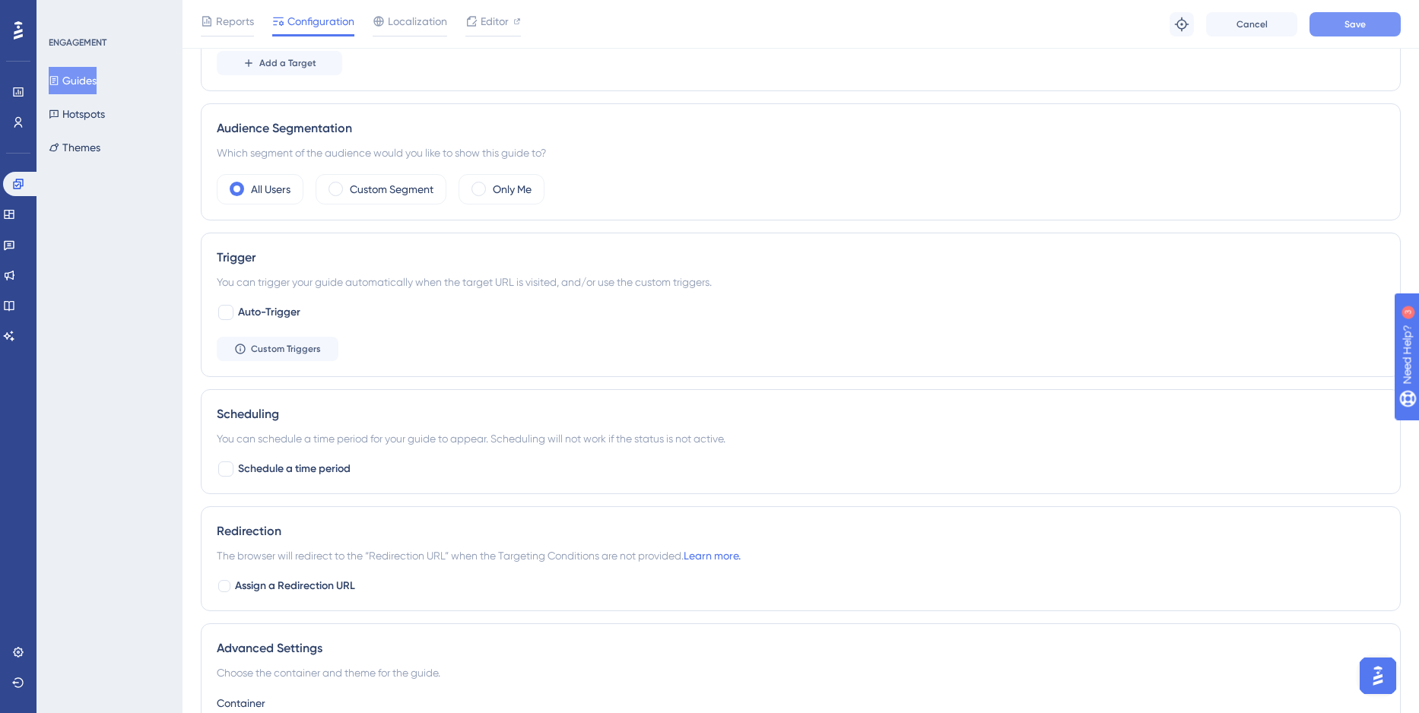
click at [1361, 21] on span "Save" at bounding box center [1354, 24] width 21 height 12
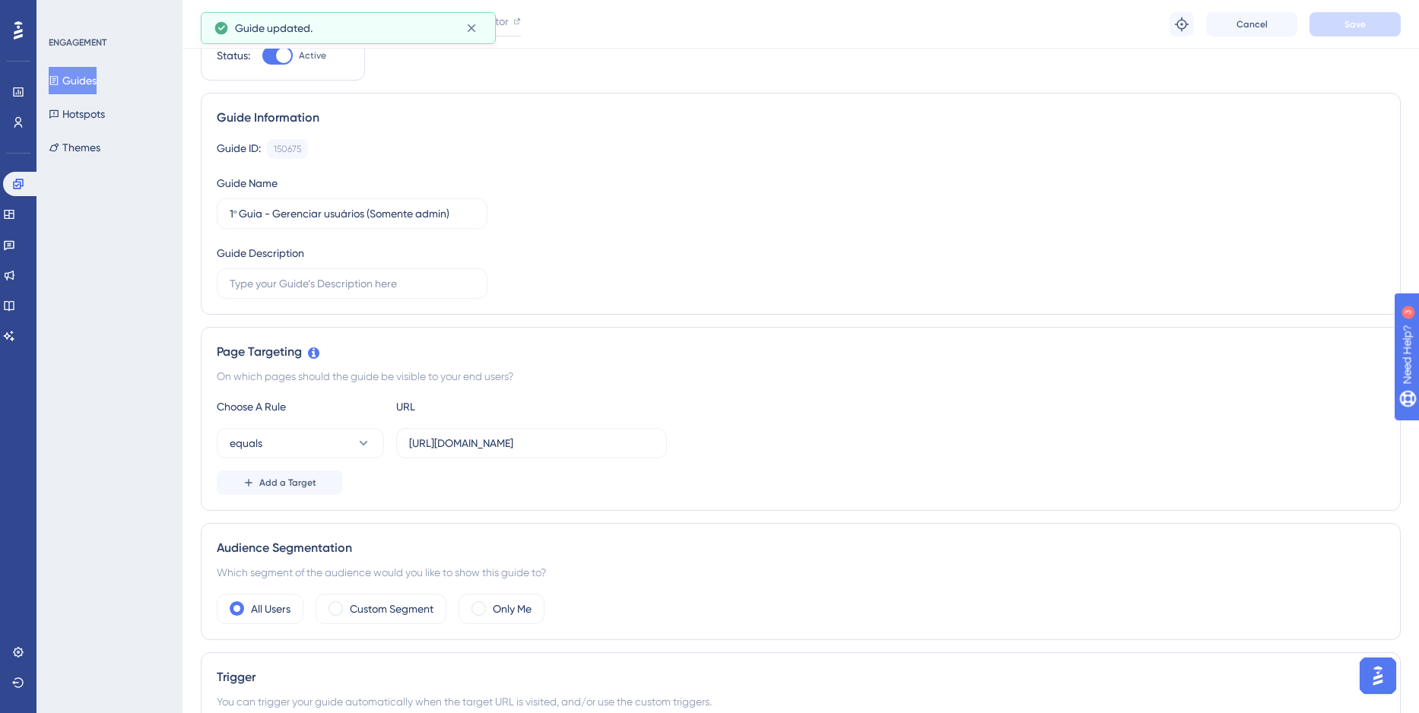
scroll to position [0, 0]
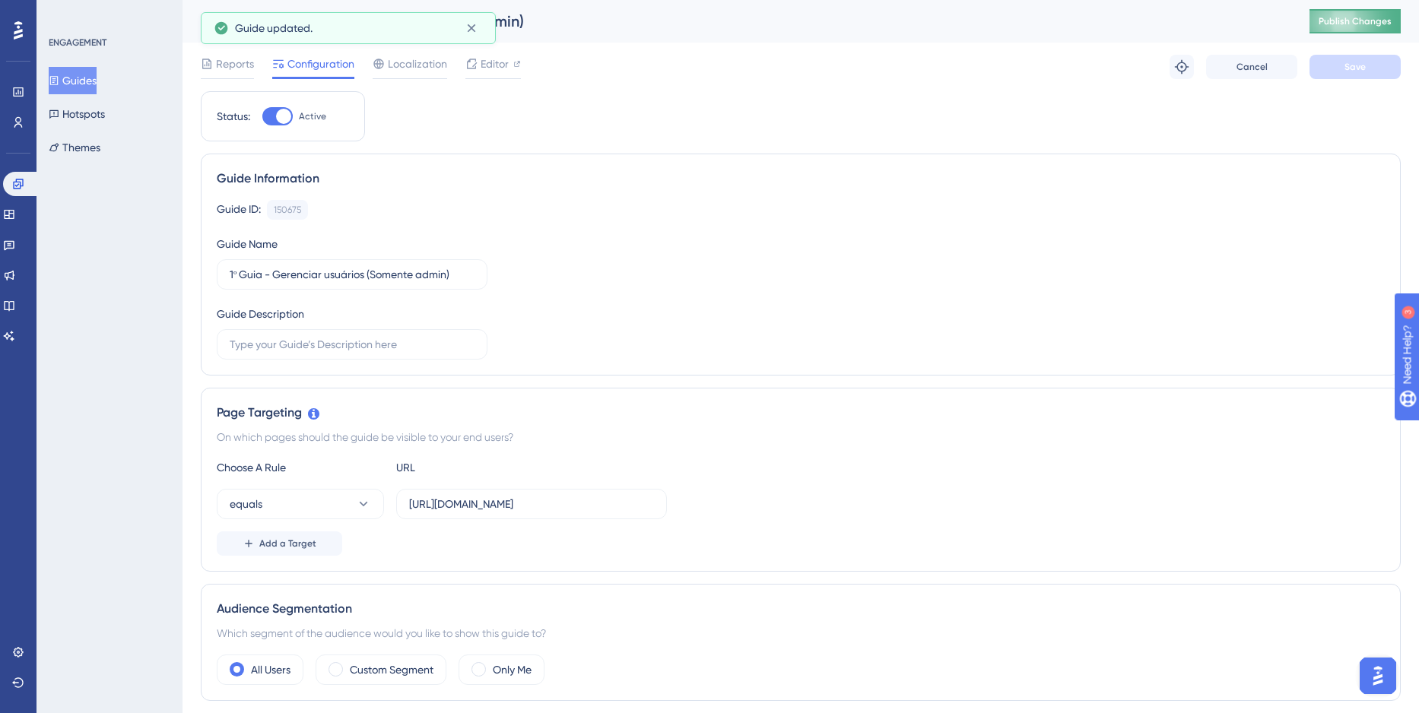
click at [1371, 28] on button "Publish Changes" at bounding box center [1354, 21] width 91 height 24
